Goal: Task Accomplishment & Management: Complete application form

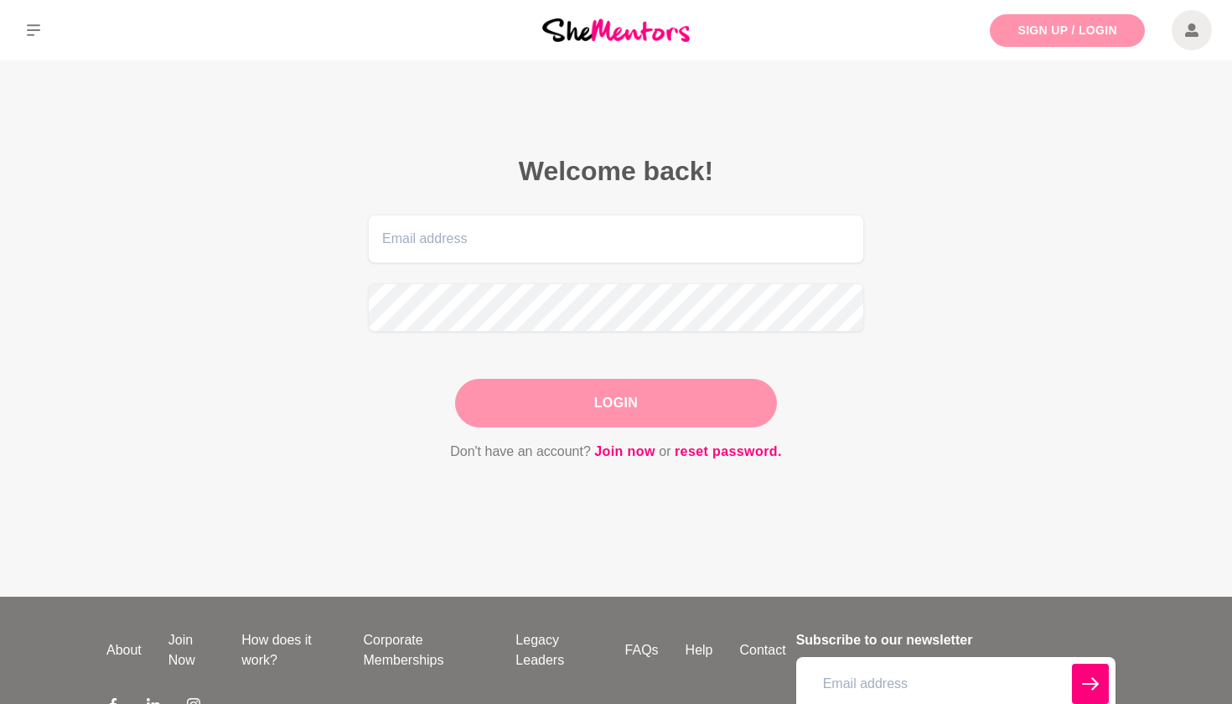
click at [1048, 32] on link "Sign Up / Login" at bounding box center [1067, 30] width 155 height 33
click at [625, 450] on link "Join now" at bounding box center [624, 452] width 61 height 22
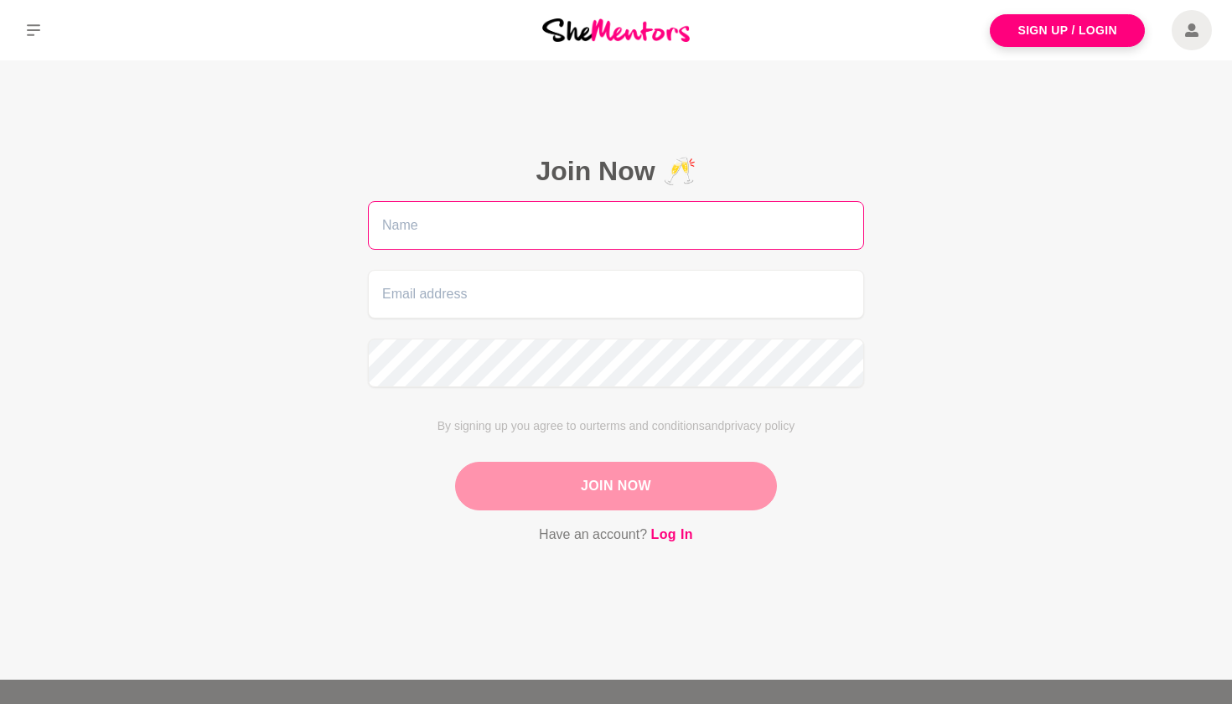
click at [637, 228] on input "text" at bounding box center [616, 225] width 496 height 49
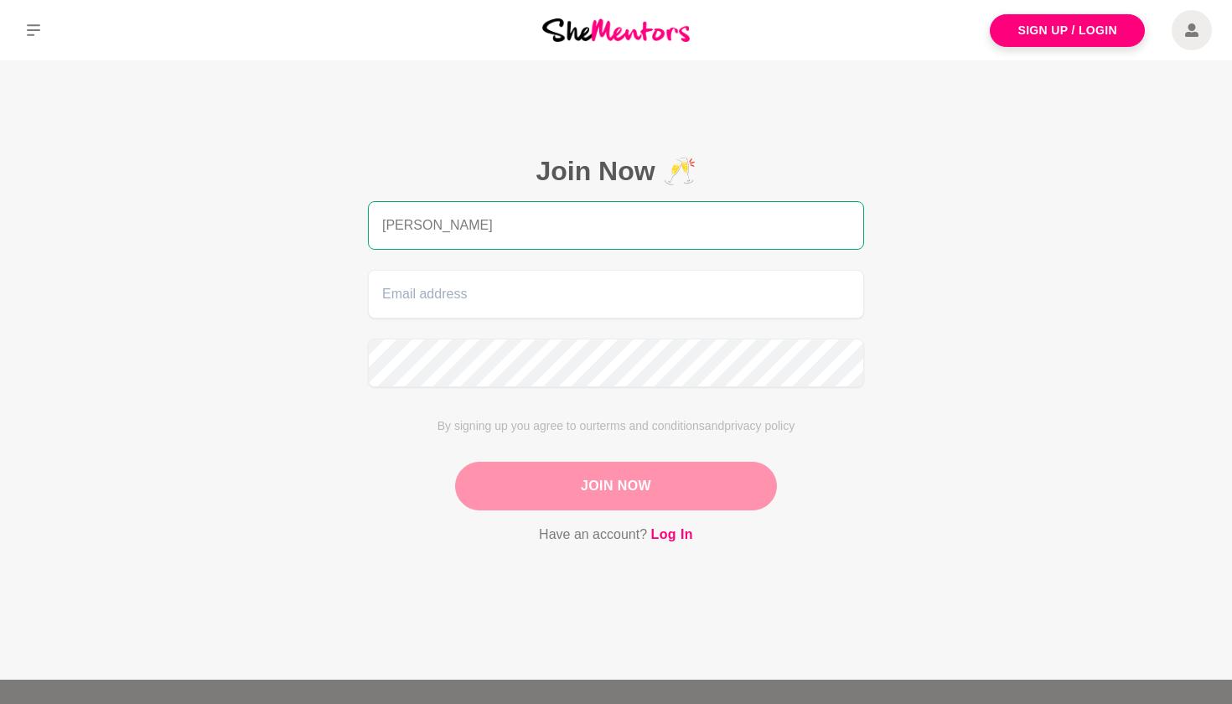
type input "[PERSON_NAME]"
type input "[EMAIL_ADDRESS][DOMAIN_NAME]"
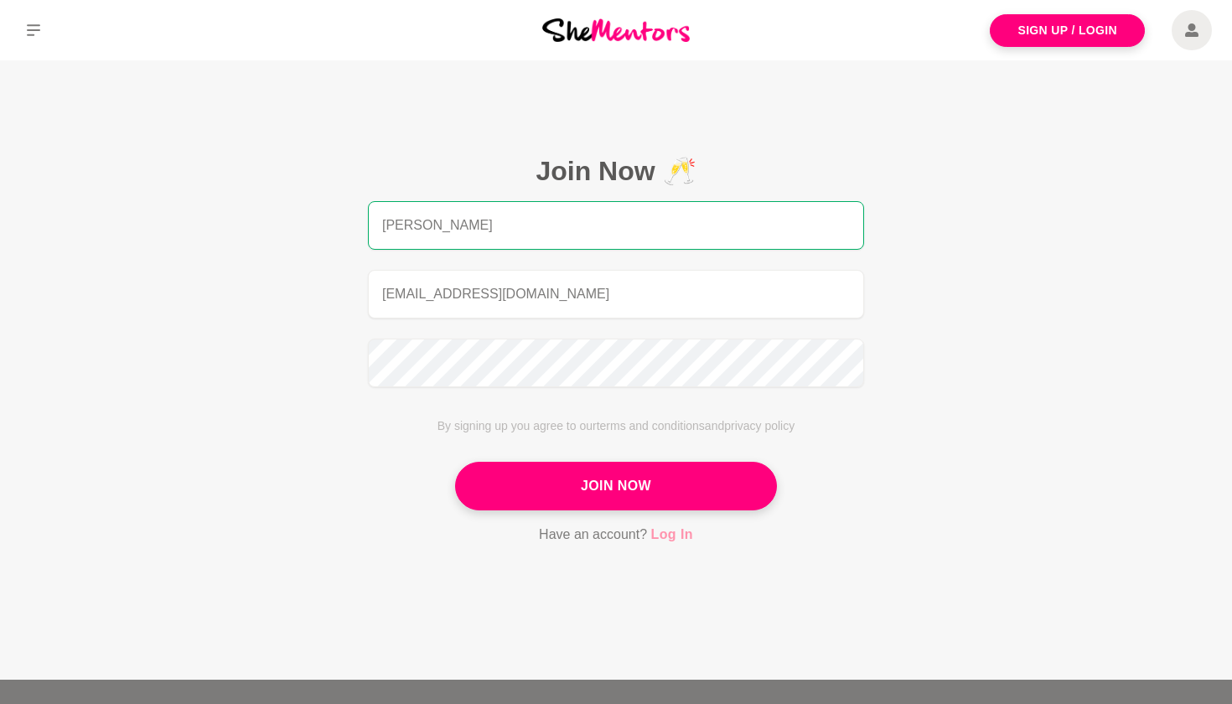
click at [671, 537] on link "Log In" at bounding box center [672, 535] width 42 height 22
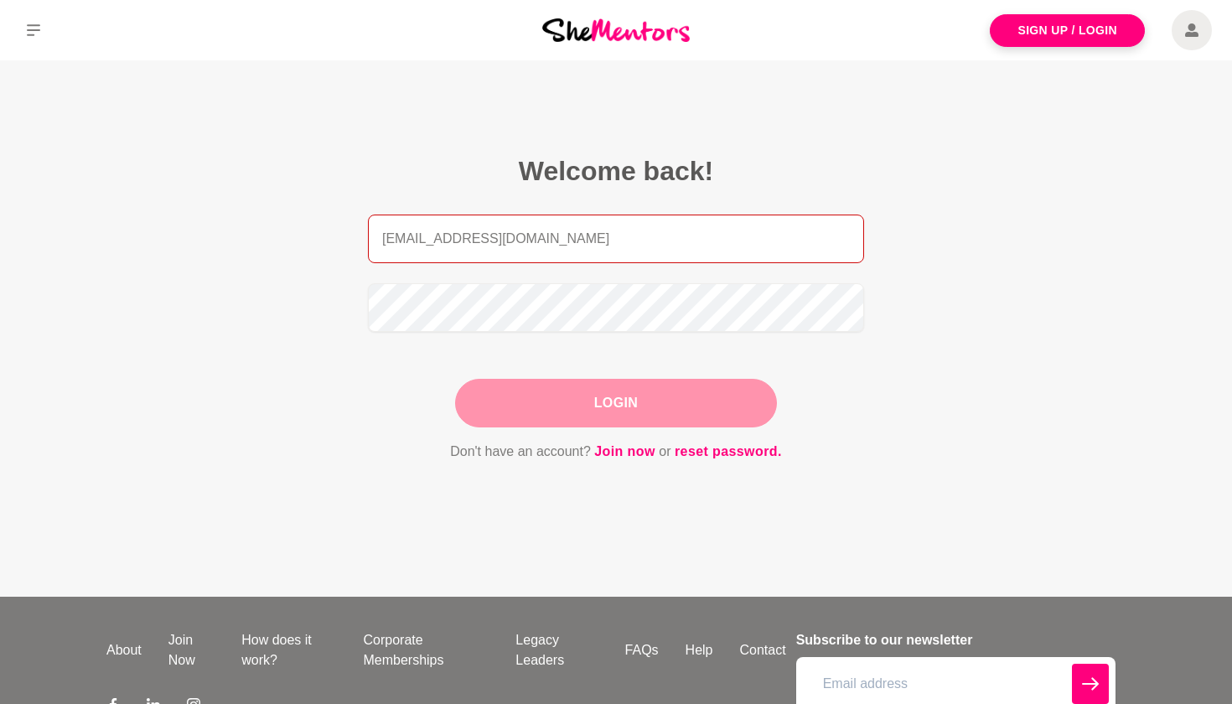
type input "[EMAIL_ADDRESS][DOMAIN_NAME]"
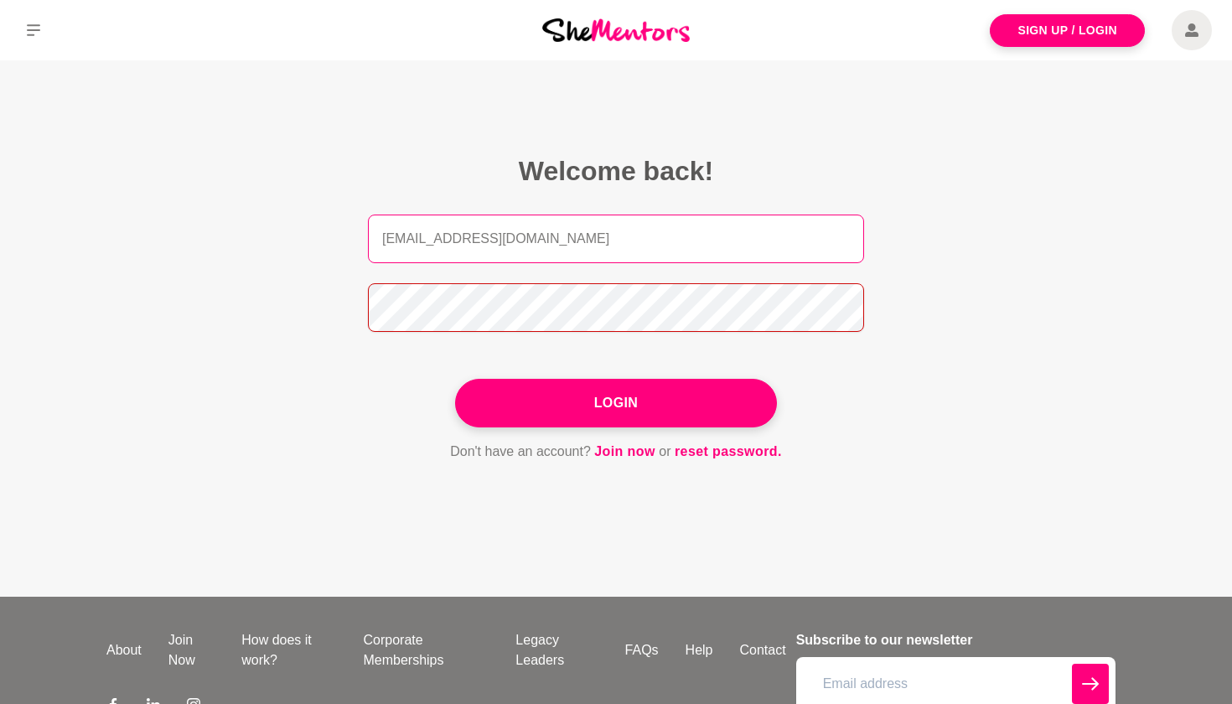
click at [616, 403] on button "Login" at bounding box center [616, 403] width 322 height 49
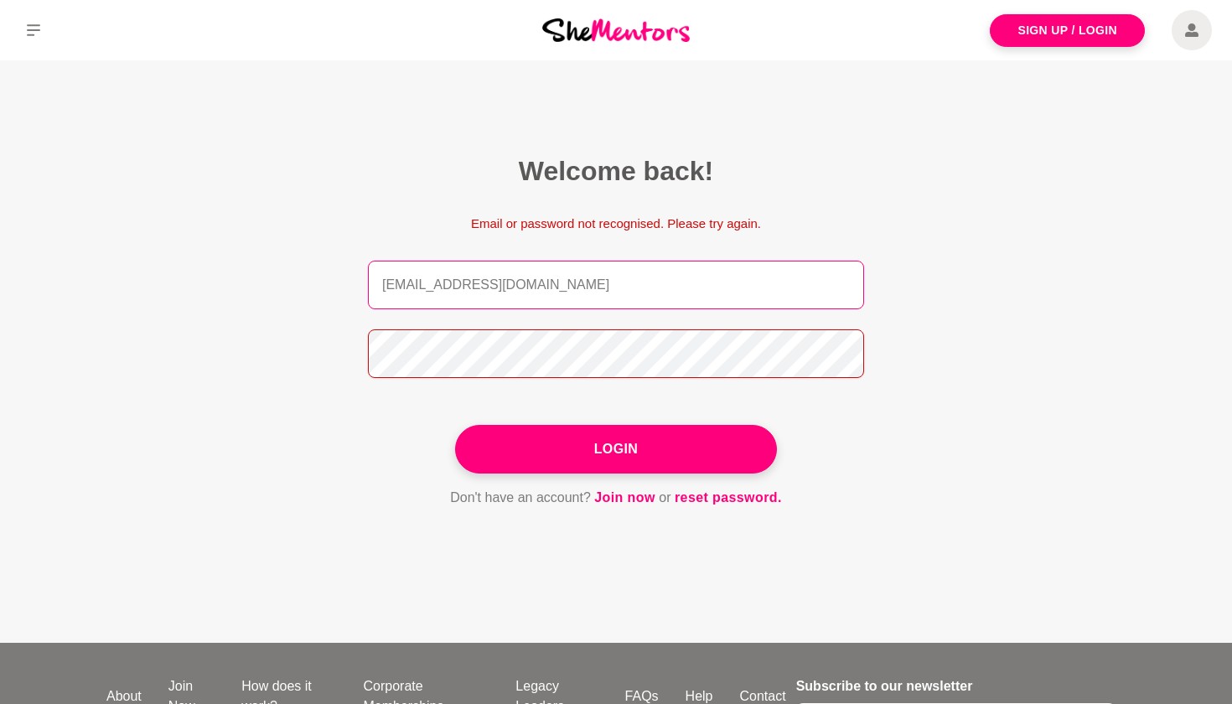
click at [616, 448] on button "Login" at bounding box center [616, 449] width 322 height 49
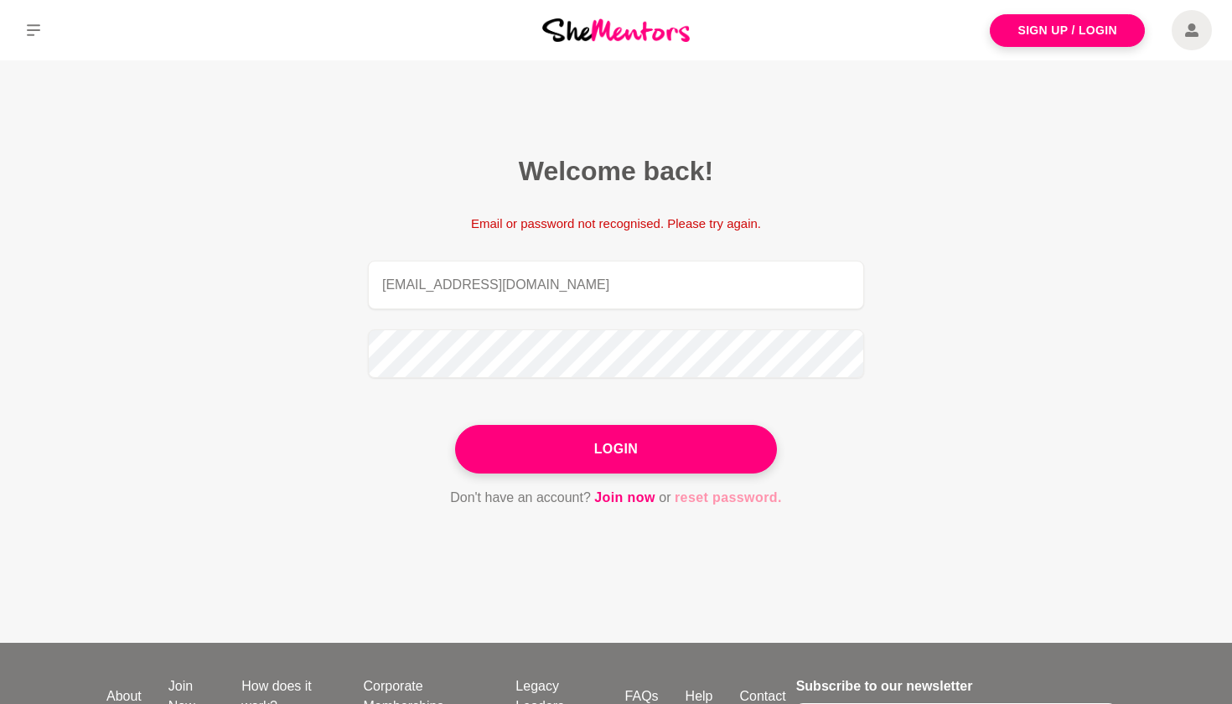
click at [697, 495] on link "reset password." at bounding box center [727, 498] width 107 height 22
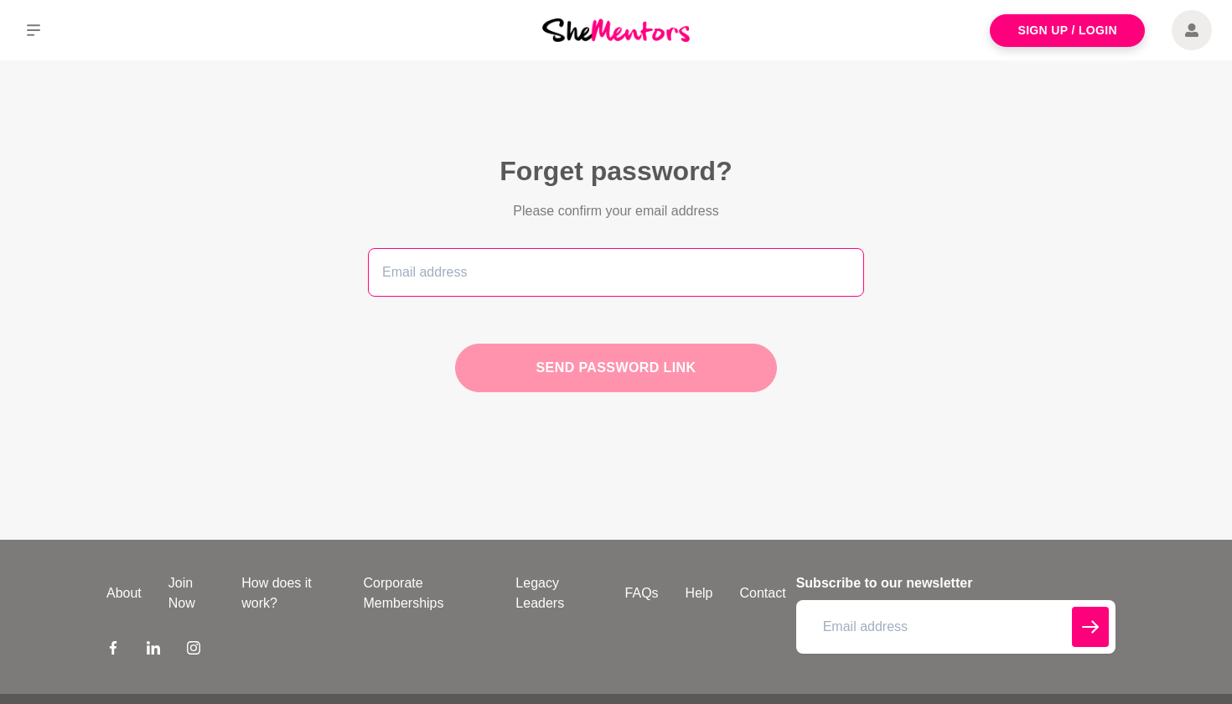
click at [557, 265] on input "email" at bounding box center [616, 272] width 496 height 49
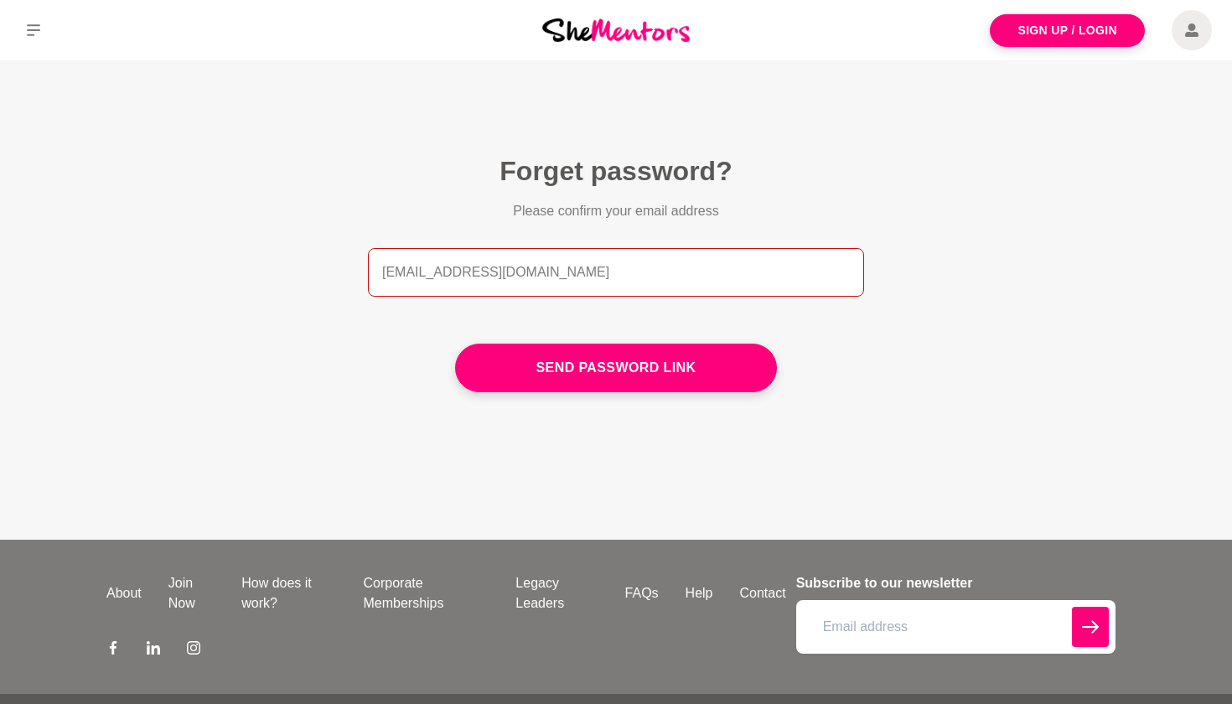
type input "[EMAIL_ADDRESS][DOMAIN_NAME]"
click at [616, 368] on button "Send password link" at bounding box center [616, 368] width 322 height 49
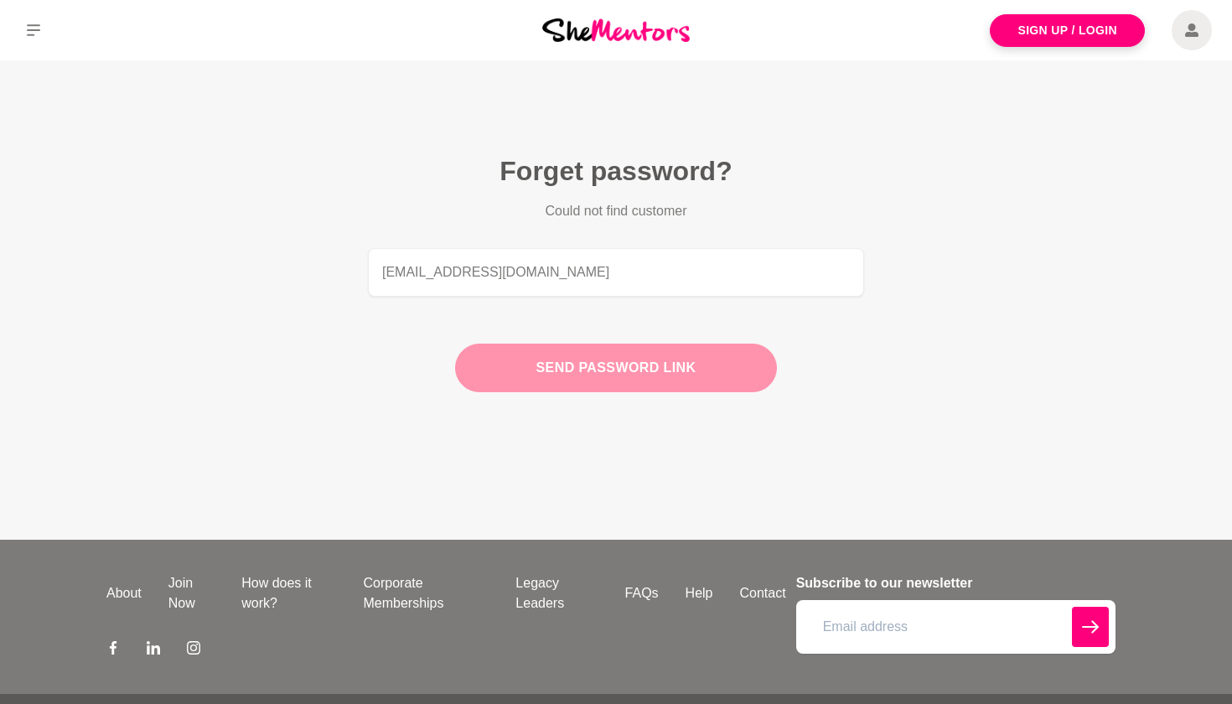
click at [646, 370] on button "Send password link" at bounding box center [616, 368] width 322 height 49
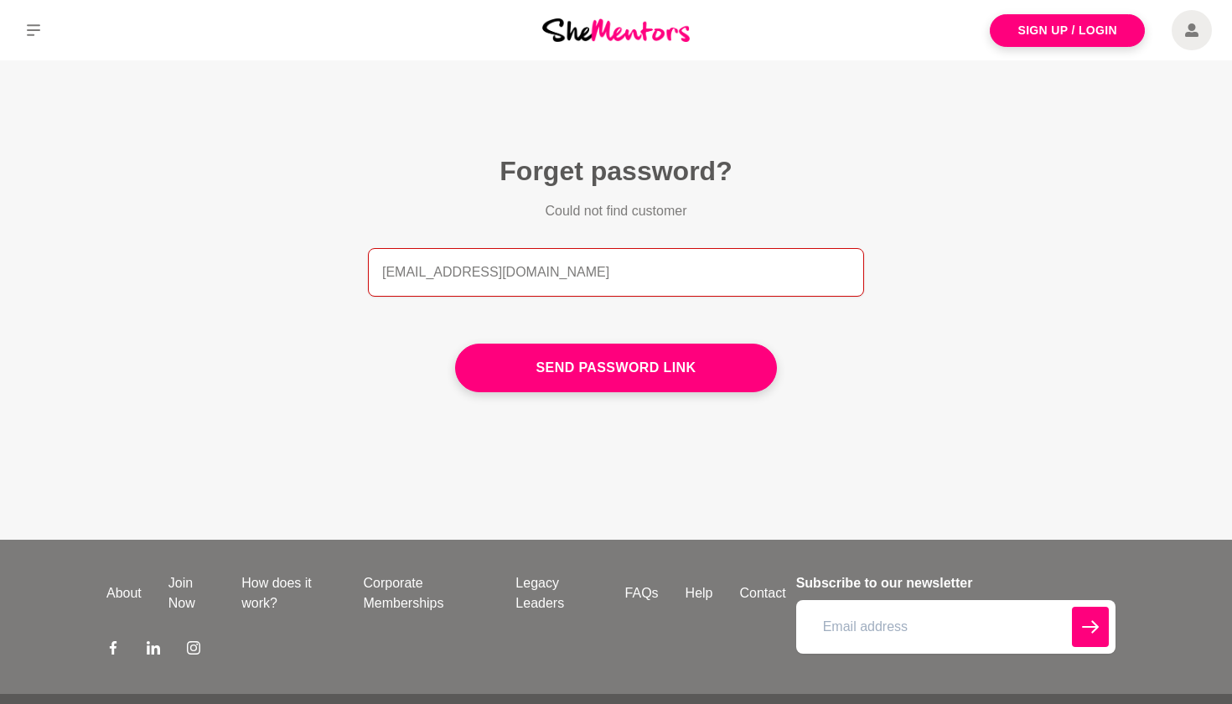
drag, startPoint x: 560, startPoint y: 274, endPoint x: 341, endPoint y: 273, distance: 218.7
click at [341, 273] on figcaption "Forget password? Could not find customer [EMAIL_ADDRESS][DOMAIN_NAME] Send pass…" at bounding box center [616, 279] width 590 height 345
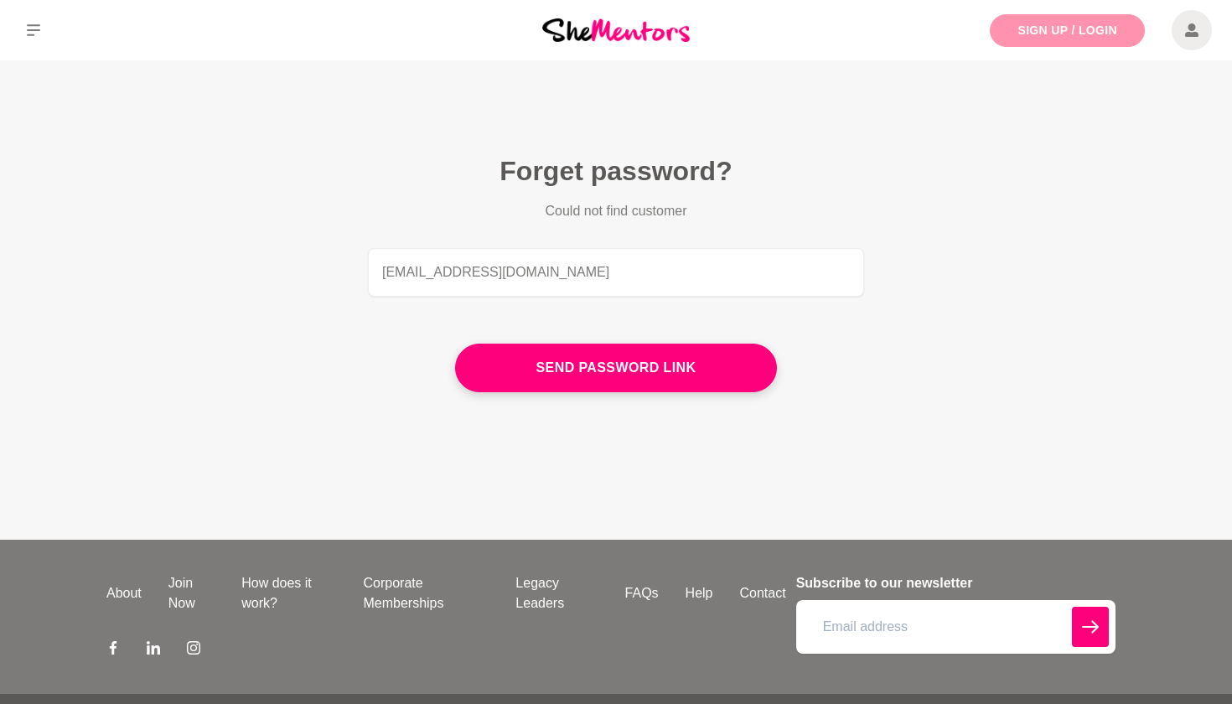
click at [1060, 35] on link "Sign Up / Login" at bounding box center [1067, 30] width 155 height 33
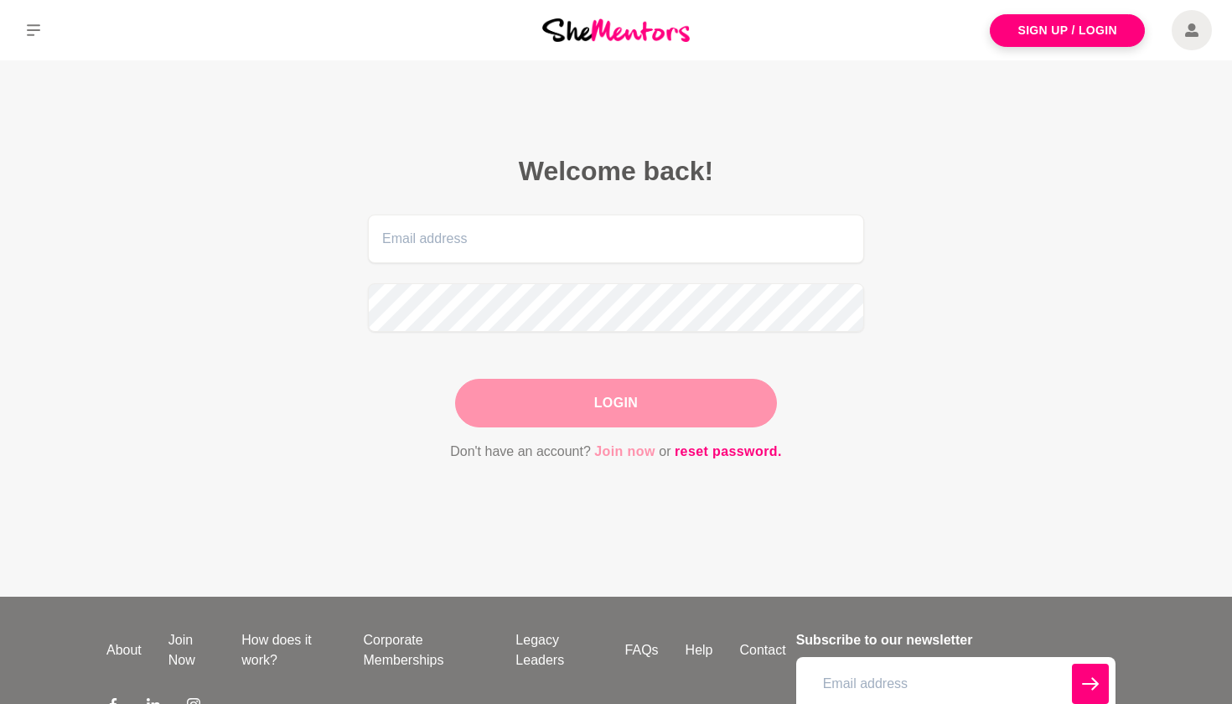
click at [633, 454] on link "Join now" at bounding box center [624, 452] width 61 height 22
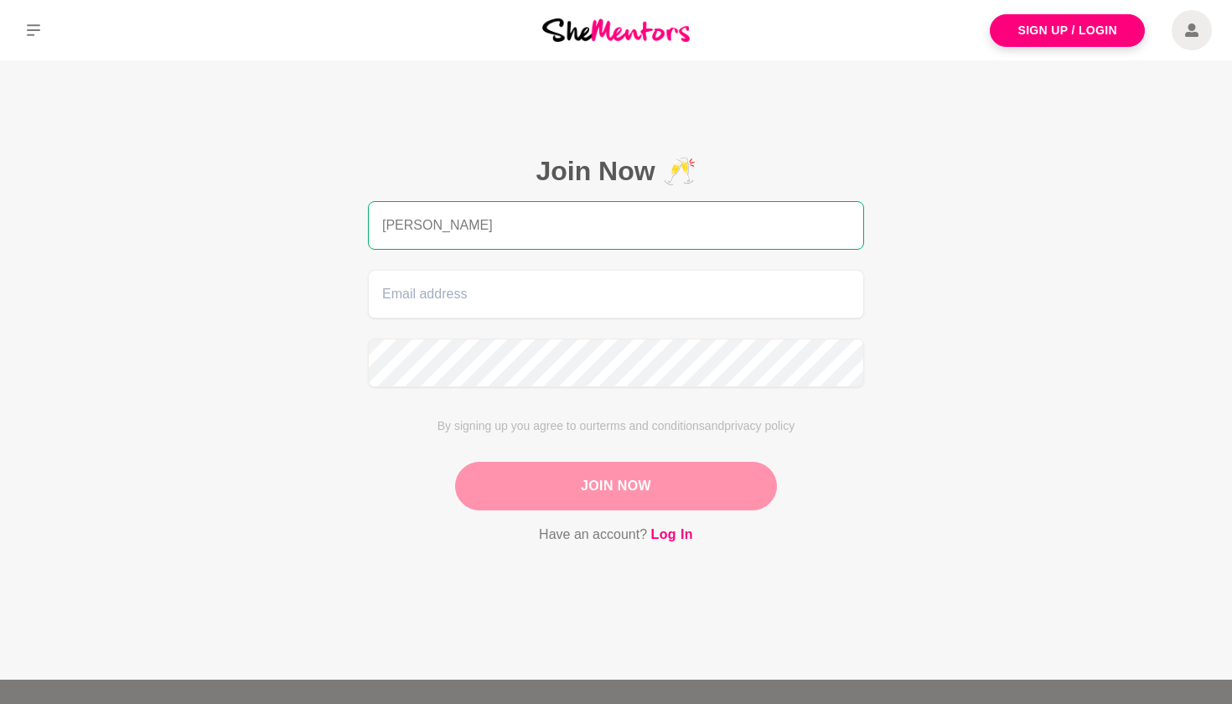
type input "[PERSON_NAME]"
type input "[EMAIL_ADDRESS][DOMAIN_NAME]"
click at [680, 480] on button "Join Now" at bounding box center [616, 486] width 322 height 49
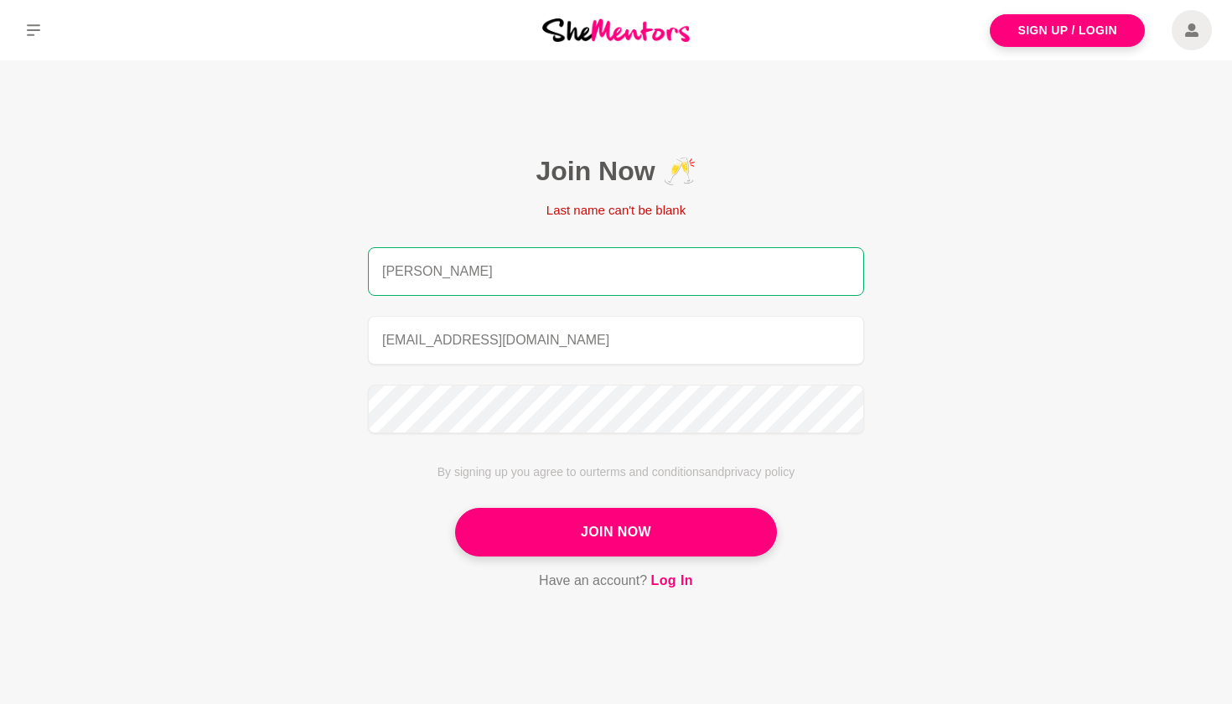
click at [581, 263] on input "[PERSON_NAME]" at bounding box center [616, 271] width 496 height 49
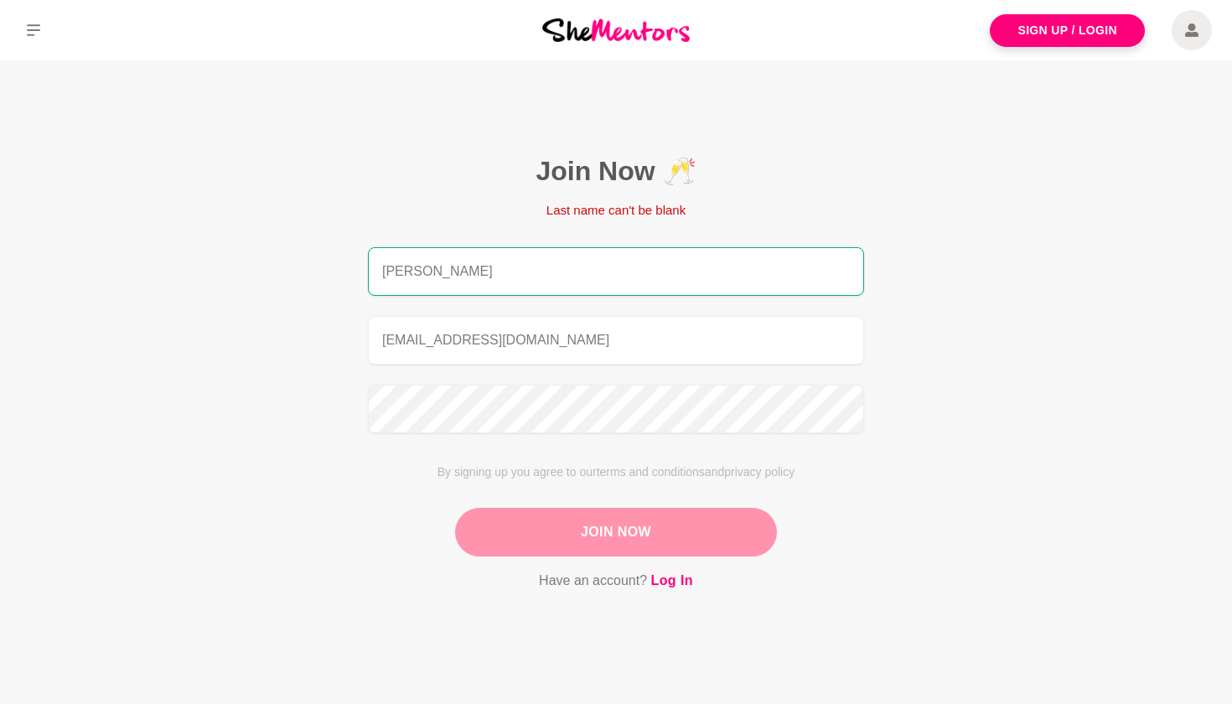
type input "[PERSON_NAME]"
click at [588, 545] on button "Join Now" at bounding box center [616, 532] width 322 height 49
